Goal: Transaction & Acquisition: Purchase product/service

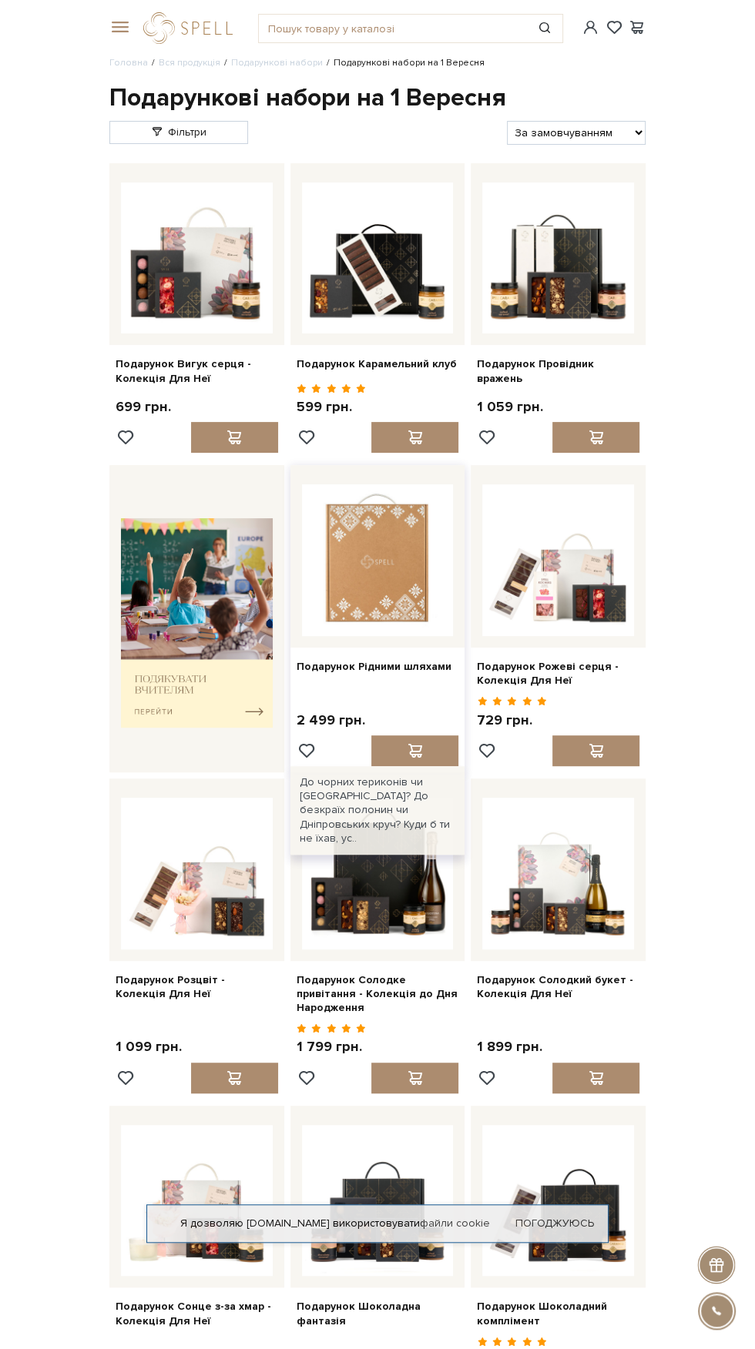
click at [379, 557] on img at bounding box center [378, 560] width 152 height 152
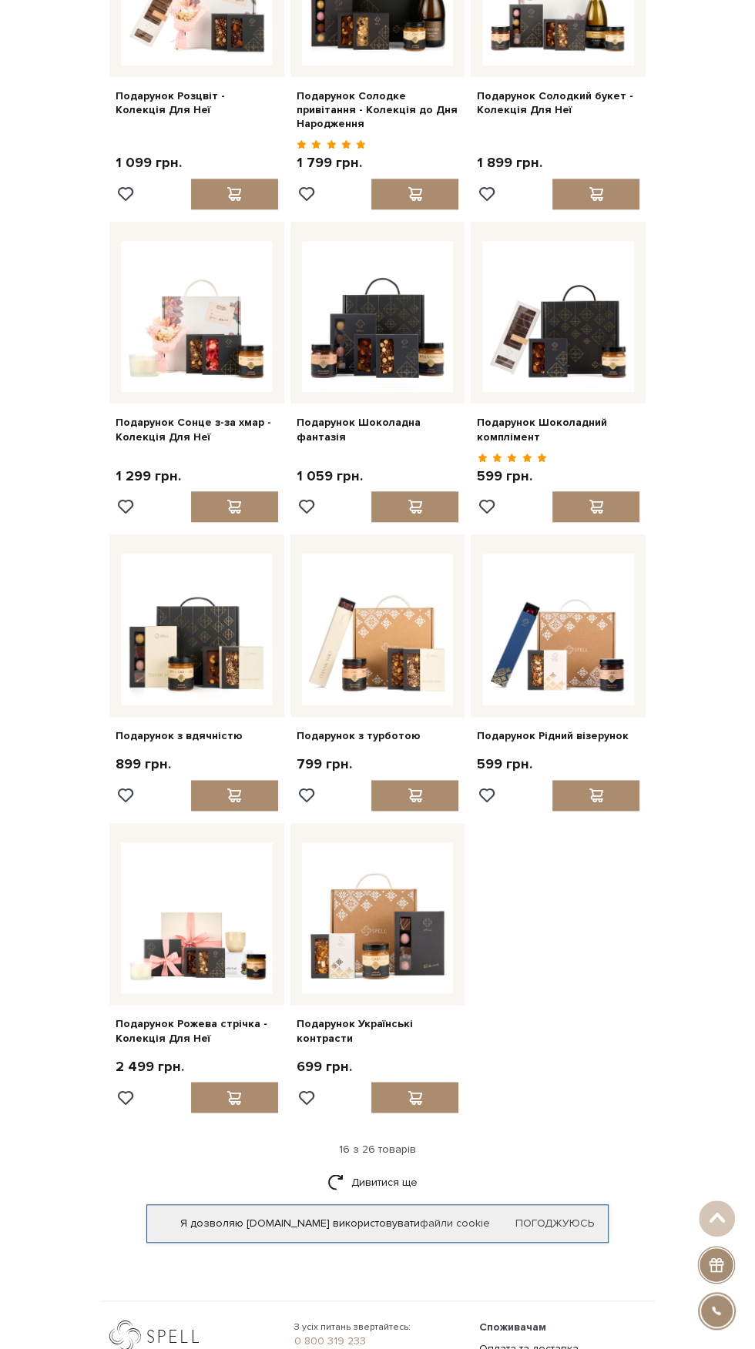
scroll to position [969, 0]
